Goal: Transaction & Acquisition: Obtain resource

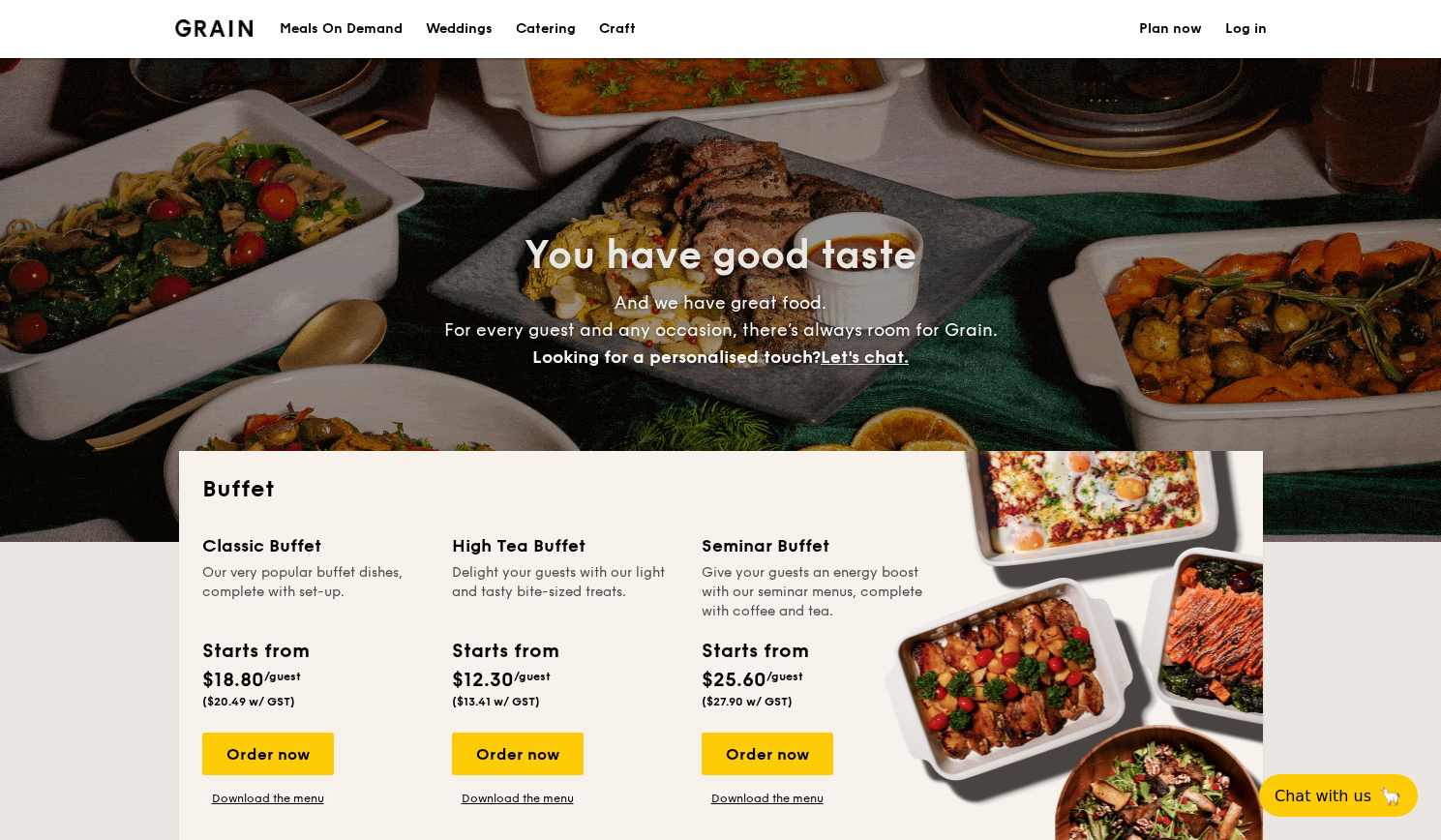
select select
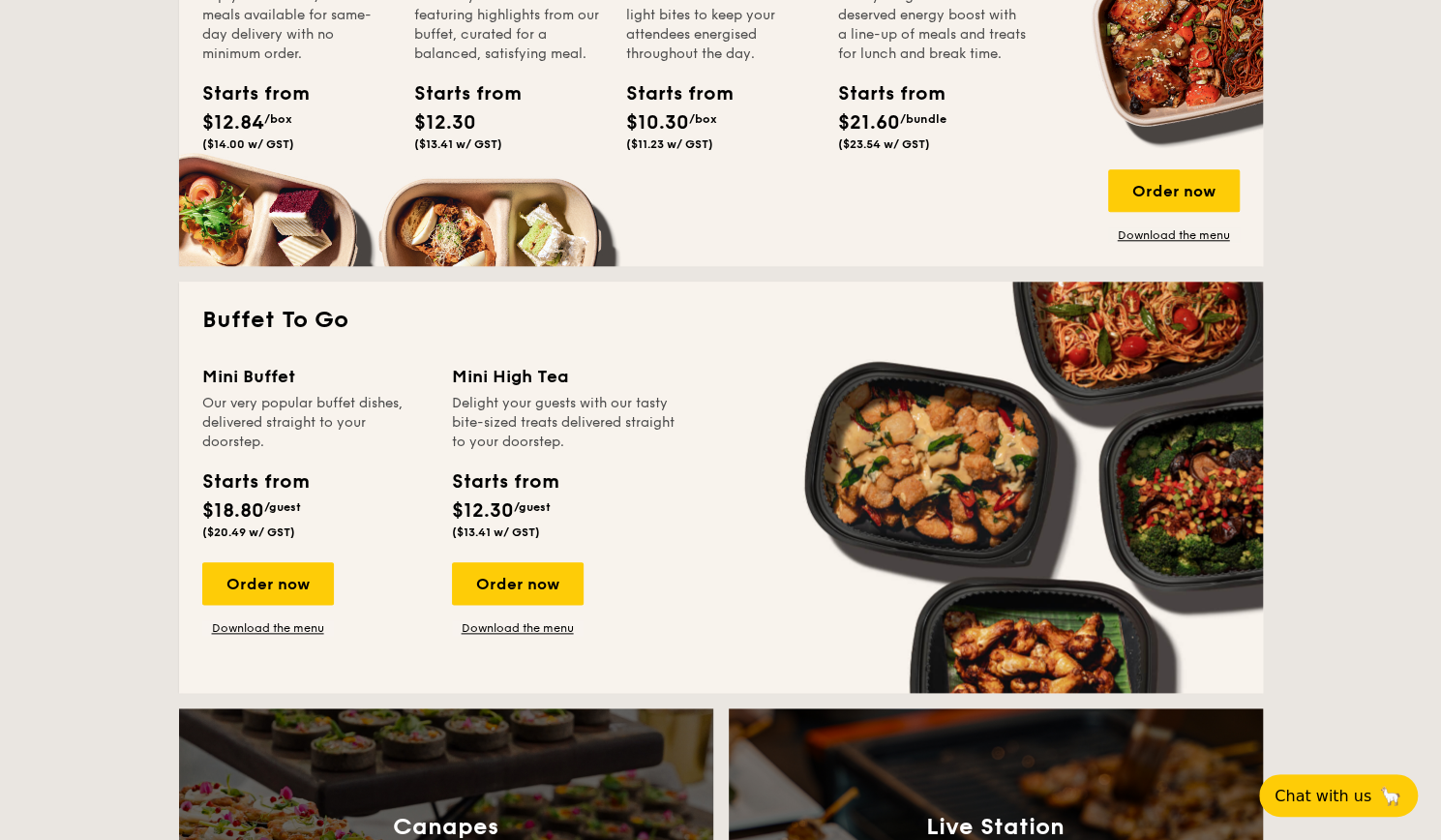
scroll to position [1052, 0]
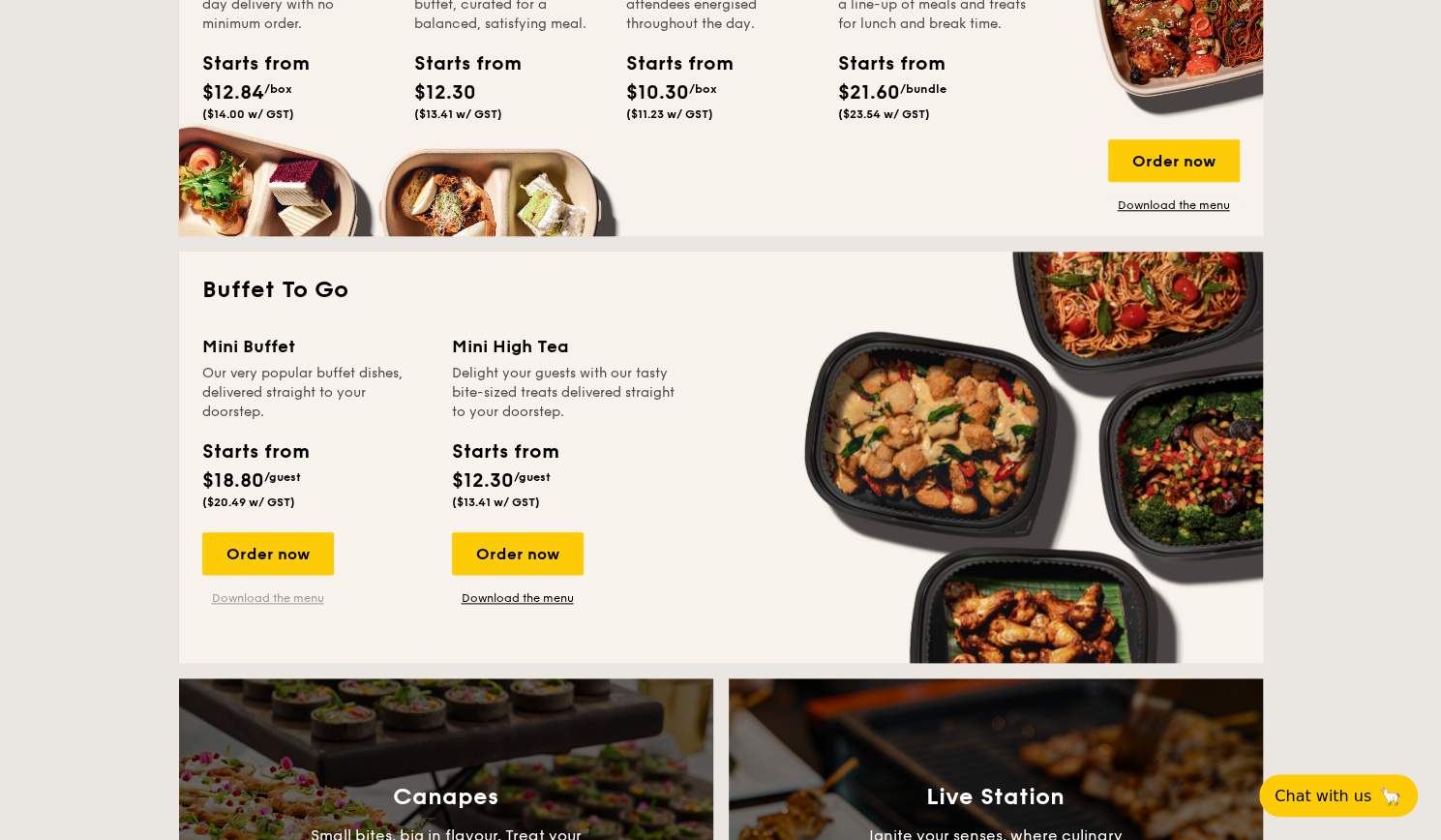
click at [292, 594] on link "Download the menu" at bounding box center [268, 598] width 132 height 16
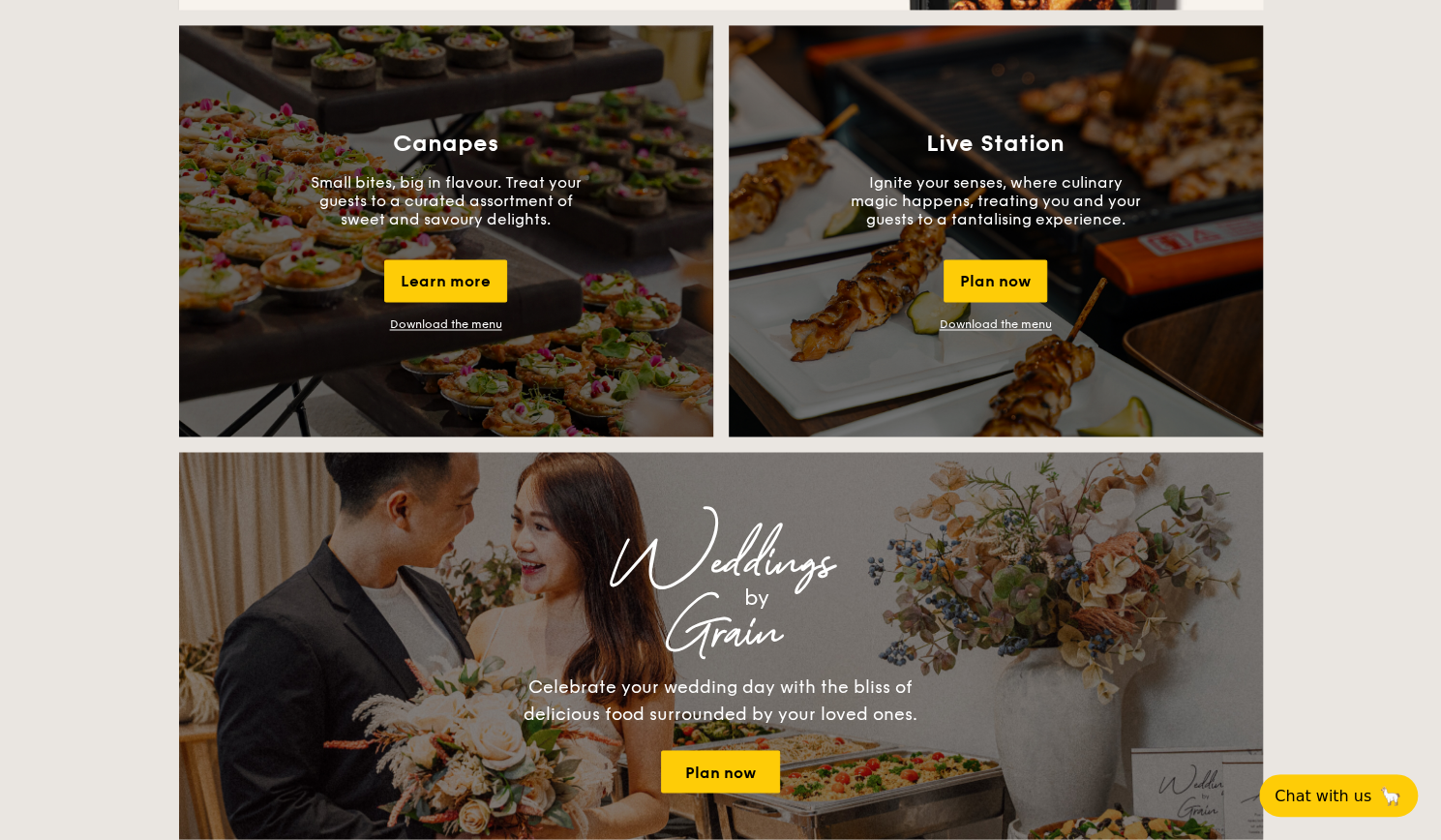
scroll to position [1712, 0]
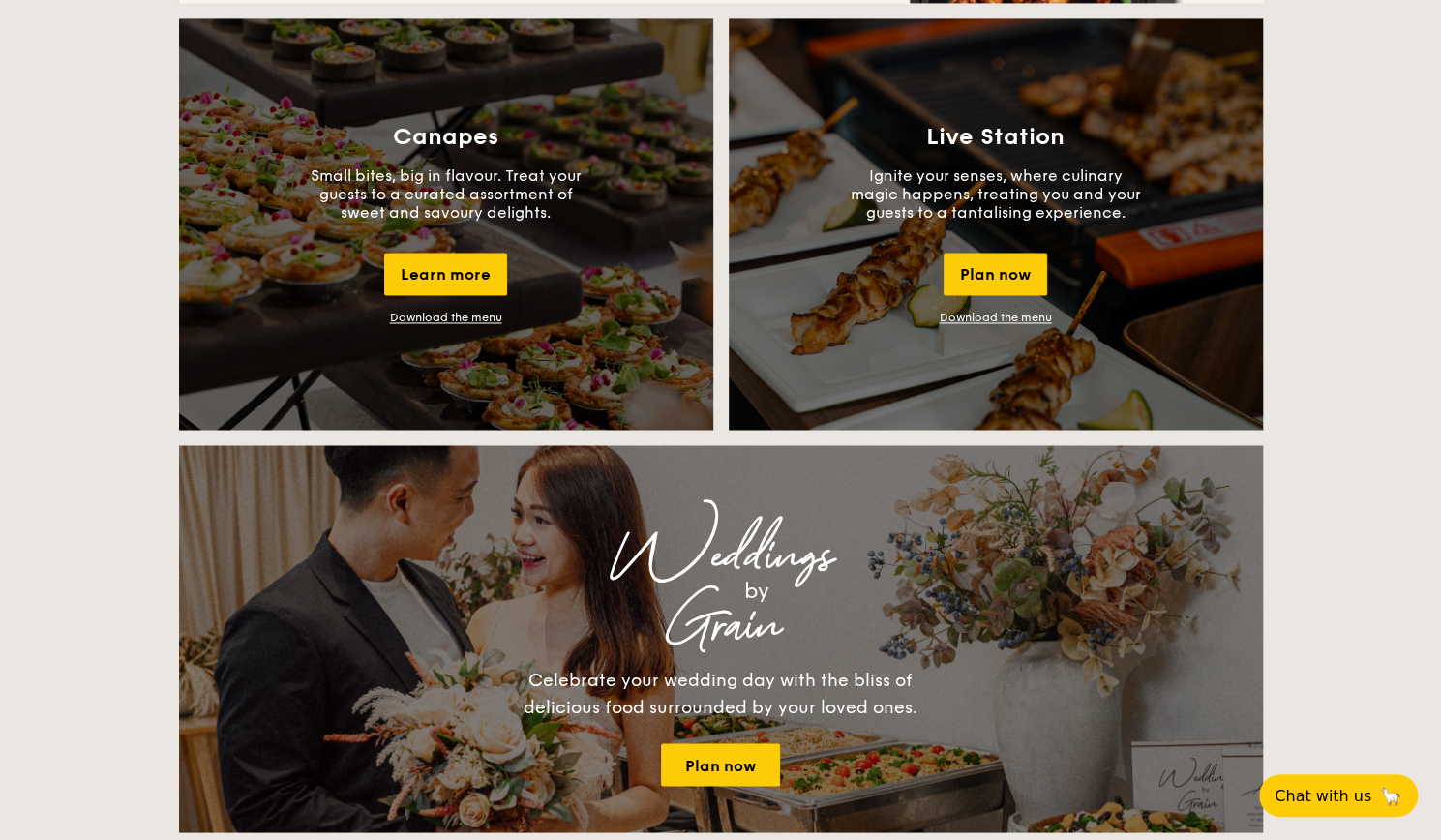
click at [473, 321] on link "Download the menu" at bounding box center [446, 318] width 112 height 14
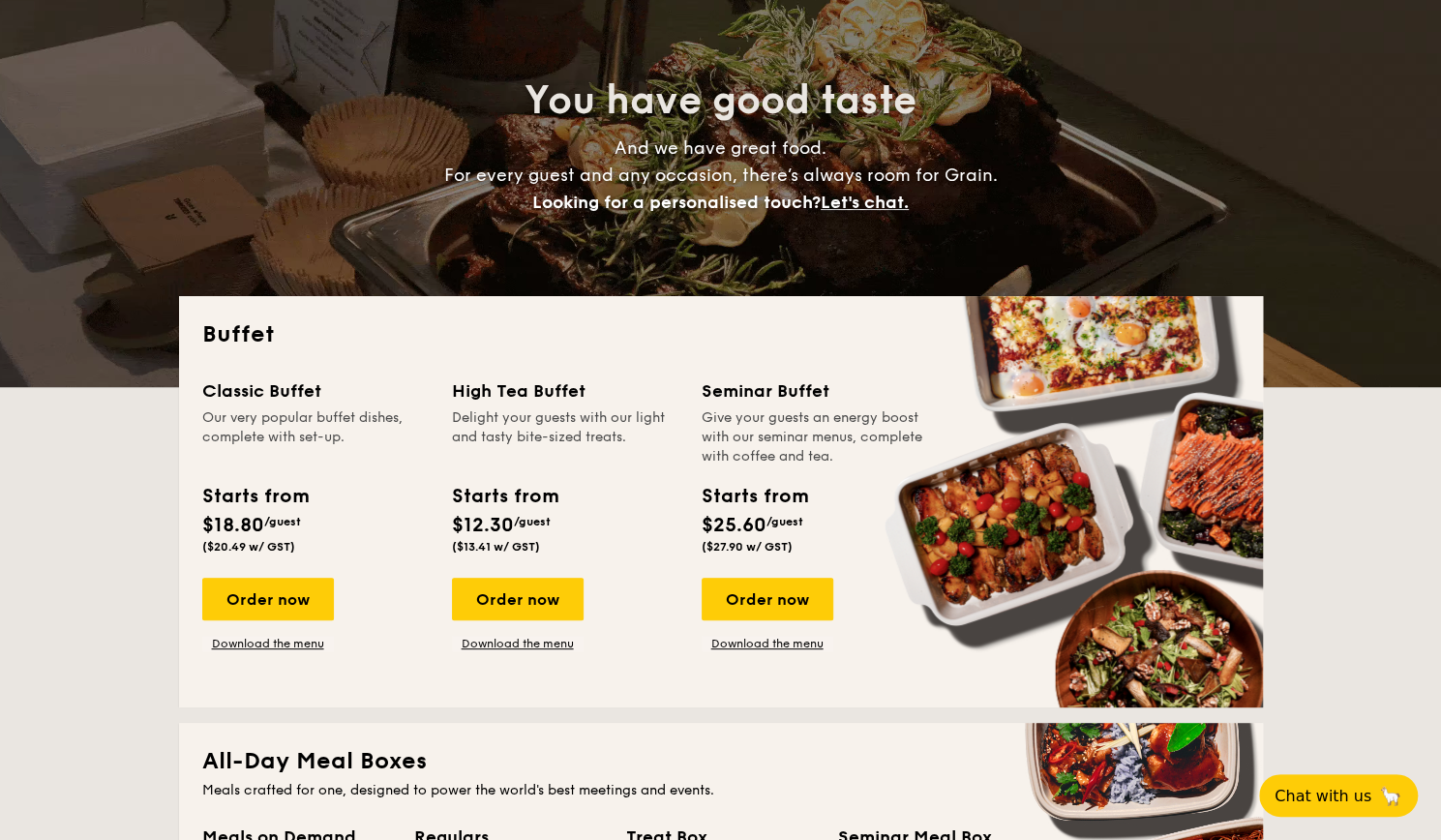
scroll to position [159, 0]
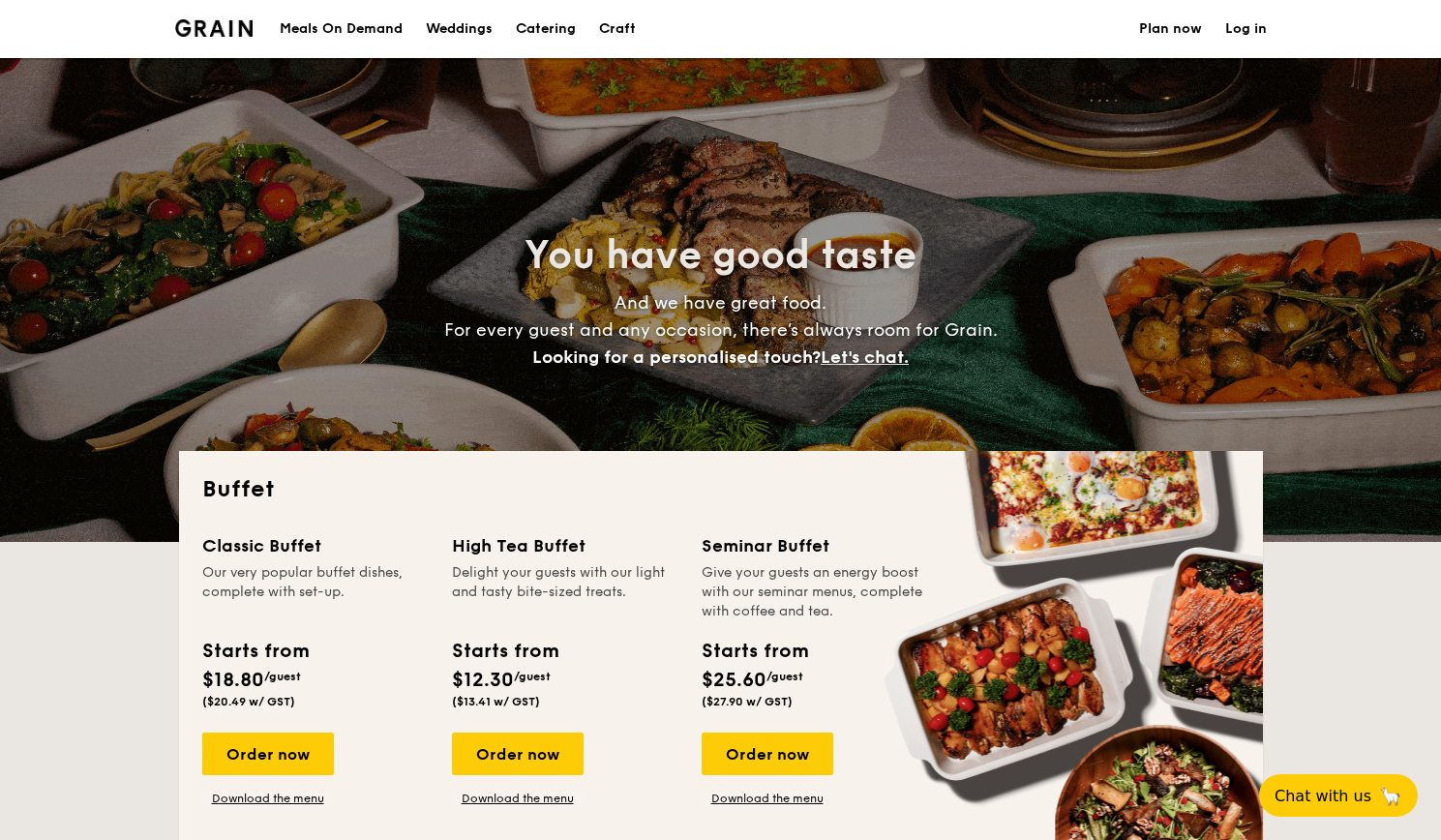
select select
click at [608, 28] on div "Craft" at bounding box center [618, 29] width 37 height 58
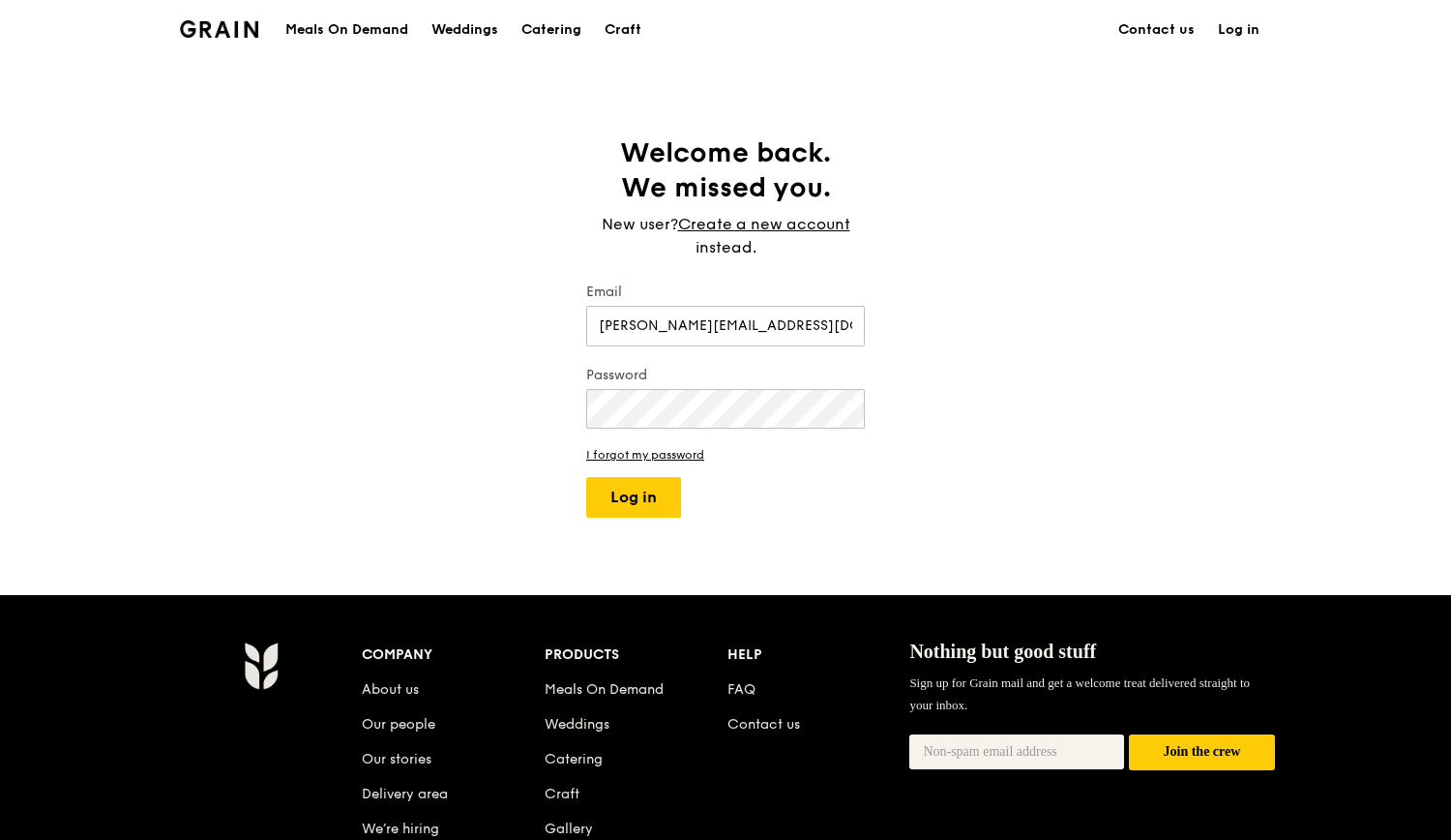
type input "[PERSON_NAME][EMAIL_ADDRESS][DOMAIN_NAME]"
click at [650, 505] on button "Log in" at bounding box center [633, 498] width 95 height 41
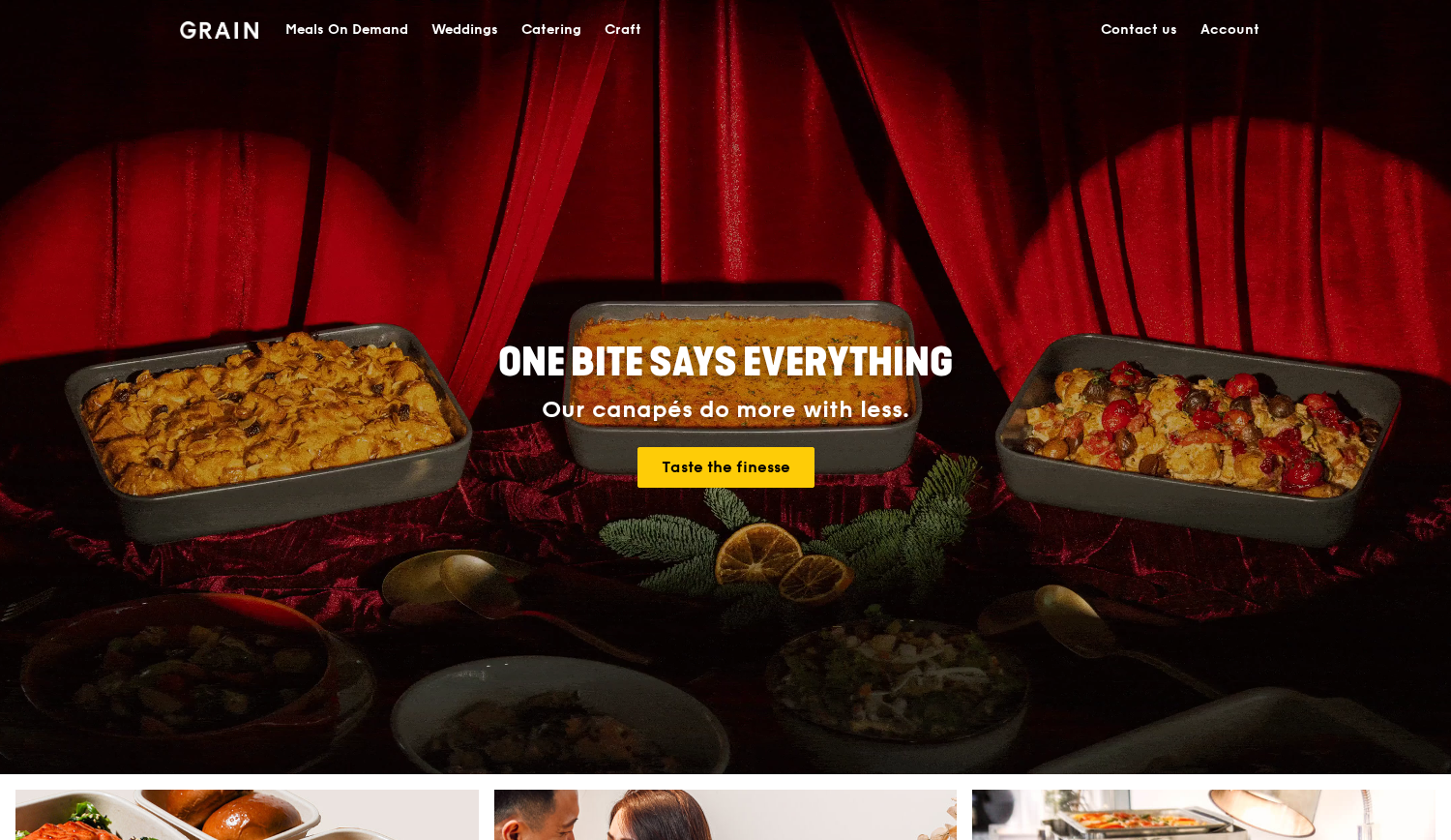
drag, startPoint x: 1166, startPoint y: 274, endPoint x: 1026, endPoint y: 244, distance: 143.2
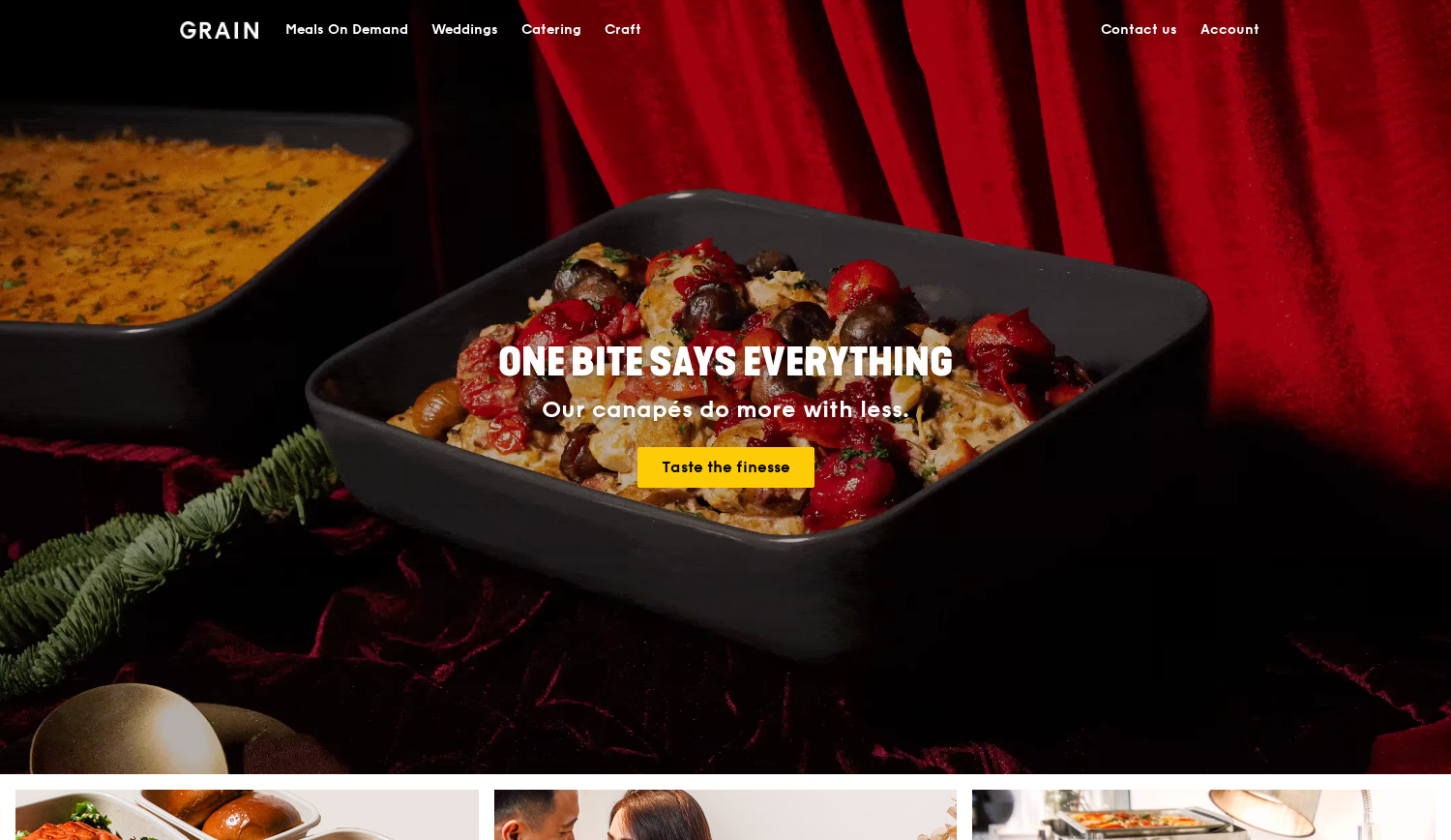
click at [1026, 244] on div "ONE BITE SAYS EVERYTHING Our canapés do more with less. Taste the finesse" at bounding box center [726, 416] width 1084 height 716
